Goal: Task Accomplishment & Management: Use online tool/utility

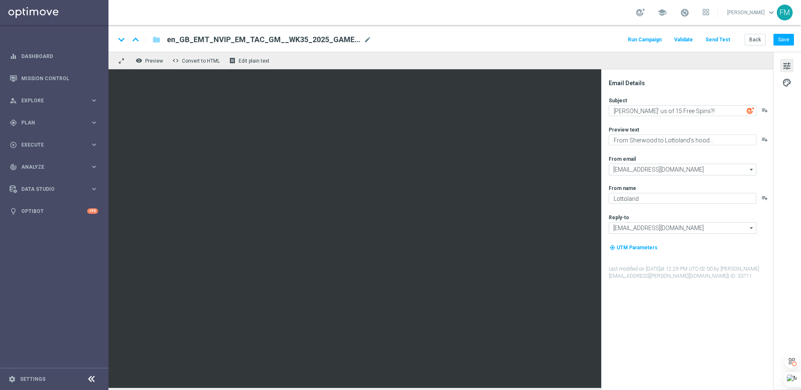
click at [571, 32] on div "keyboard_arrow_down keyboard_arrow_up folder en_GB_EMT_NVIP_EM_TAC_GM__WK35_202…" at bounding box center [454, 38] width 693 height 27
click at [716, 40] on button "Send Test" at bounding box center [717, 39] width 27 height 11
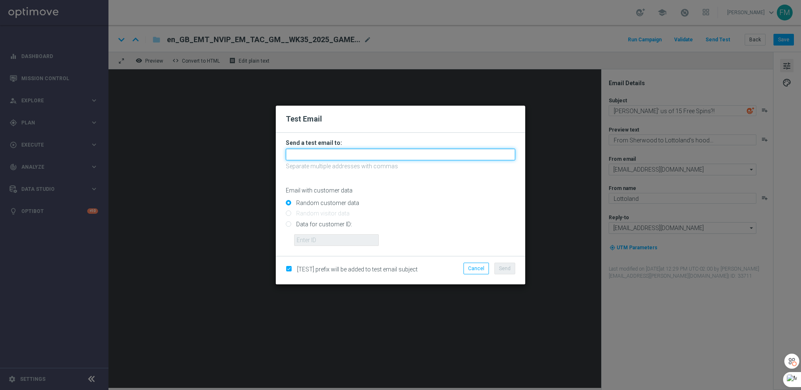
click at [339, 152] on input "text" at bounding box center [400, 155] width 229 height 12
click at [322, 154] on input "text" at bounding box center [400, 155] width 229 height 12
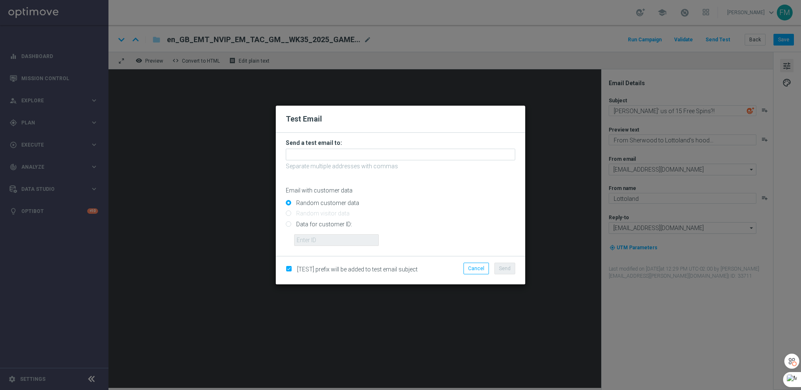
click at [328, 138] on form "Send a test email to: Separate multiple addresses with commas Email with custom…" at bounding box center [400, 194] width 249 height 123
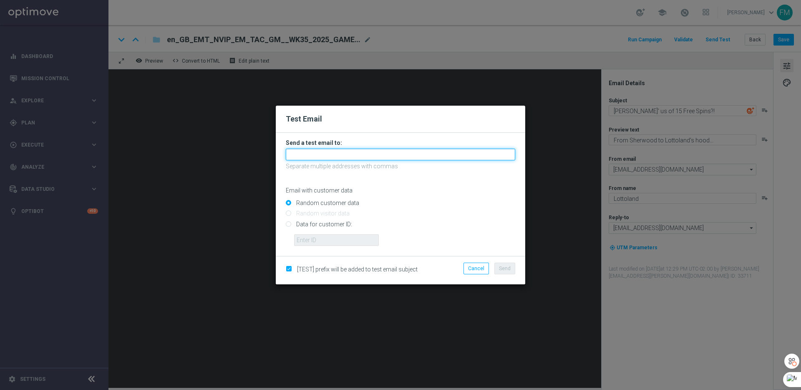
click at [330, 159] on input "text" at bounding box center [400, 155] width 229 height 12
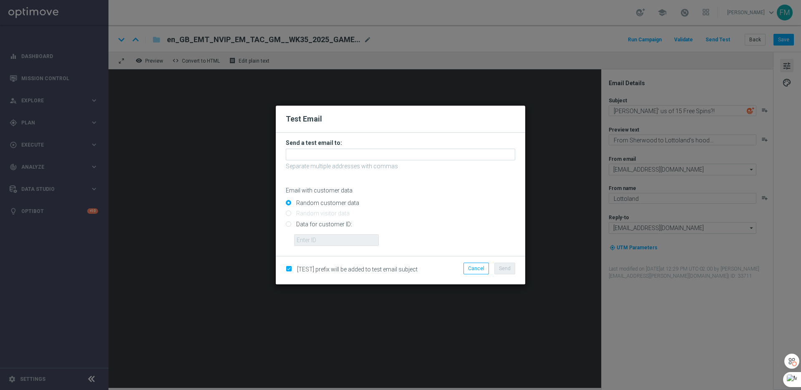
click at [316, 225] on input "Data for customer ID:" at bounding box center [400, 228] width 229 height 12
radio input "true"
click at [318, 238] on input "text" at bounding box center [336, 240] width 85 height 12
paste input "223901306"
type input "223901306"
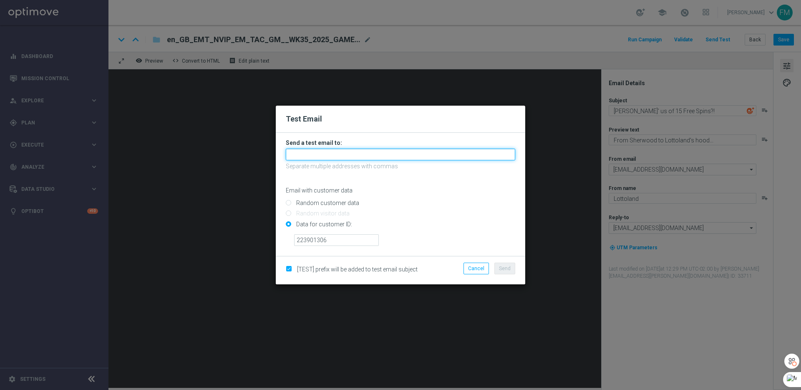
click at [337, 153] on input "text" at bounding box center [400, 155] width 229 height 12
type input "fabianlottoland@gmail.com"
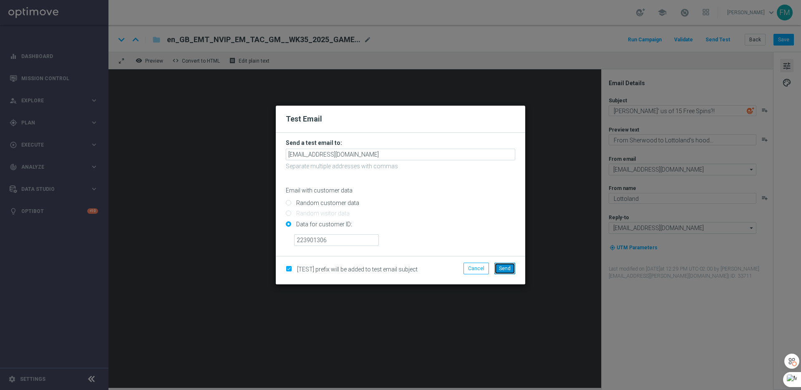
click at [507, 267] on span "Send" at bounding box center [505, 268] width 12 height 6
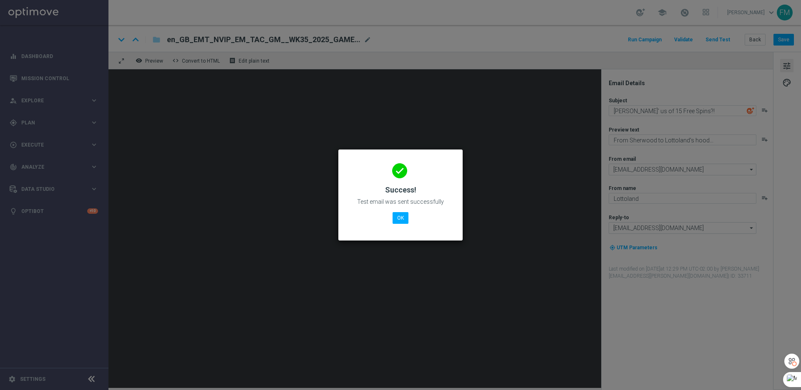
click at [407, 210] on div "done Success! Test email was sent successfully OK" at bounding box center [400, 193] width 104 height 73
click at [407, 215] on button "OK" at bounding box center [401, 218] width 16 height 12
